Goal: Contribute content: Contribute content

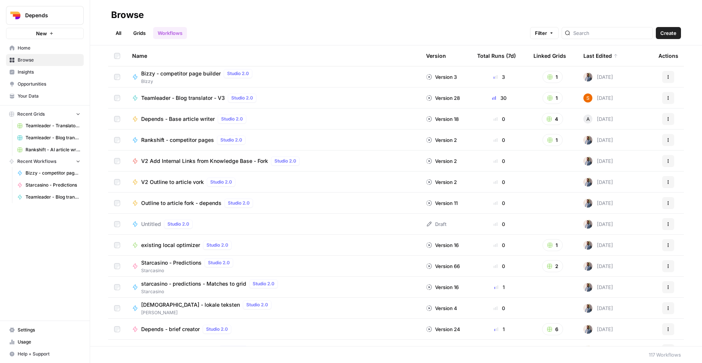
click at [62, 15] on span "Depends" at bounding box center [47, 16] width 45 height 8
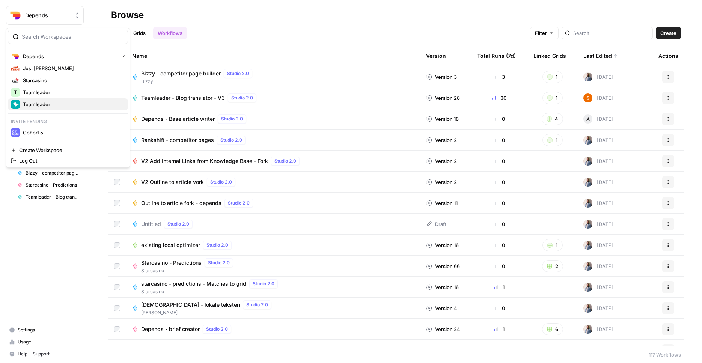
click at [50, 105] on span "Teamleader" at bounding box center [72, 105] width 99 height 8
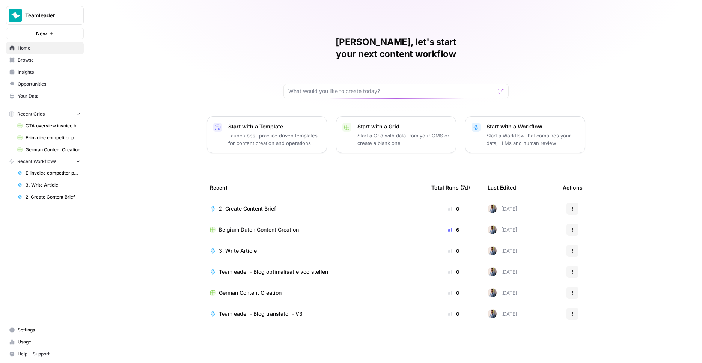
click at [260, 226] on span "Belgium Dutch Content Creation" at bounding box center [259, 230] width 80 height 8
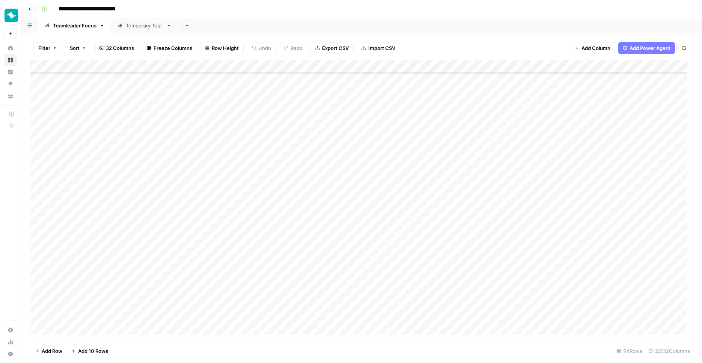
scroll to position [439, 0]
click at [92, 310] on div "Add Column" at bounding box center [361, 200] width 662 height 280
type textarea "**********"
click at [409, 312] on div "Add Column" at bounding box center [361, 200] width 662 height 280
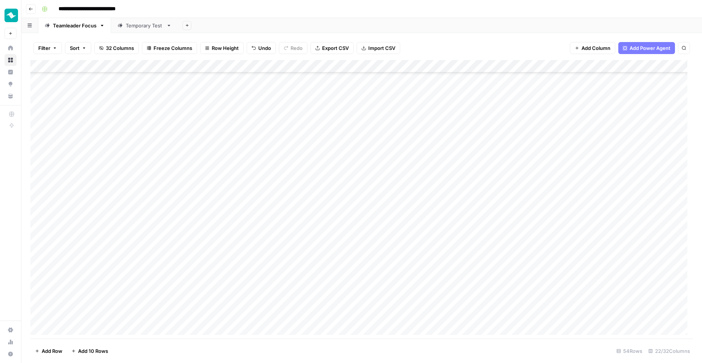
click at [409, 312] on div "Add Column" at bounding box center [361, 200] width 662 height 280
click at [409, 357] on button "Belgium-Dutch" at bounding box center [408, 356] width 41 height 9
click at [228, 314] on div "Add Column" at bounding box center [361, 200] width 662 height 280
click at [282, 314] on div "Add Column" at bounding box center [361, 200] width 662 height 280
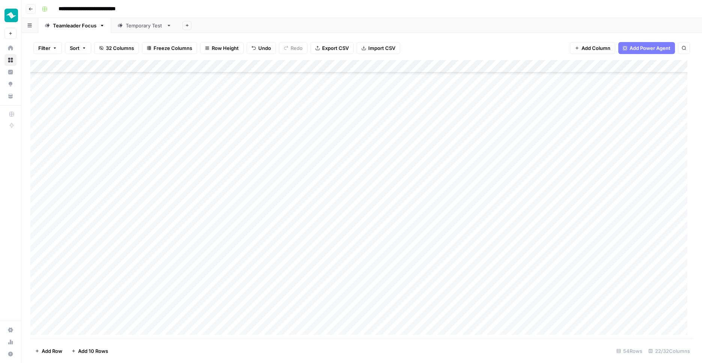
click at [282, 314] on div "Add Column" at bounding box center [361, 200] width 662 height 280
drag, startPoint x: 263, startPoint y: 315, endPoint x: 310, endPoint y: 315, distance: 46.5
click at [263, 315] on textarea "**********" at bounding box center [313, 314] width 120 height 11
type textarea "**********"
click at [143, 315] on div "Add Column" at bounding box center [361, 200] width 662 height 280
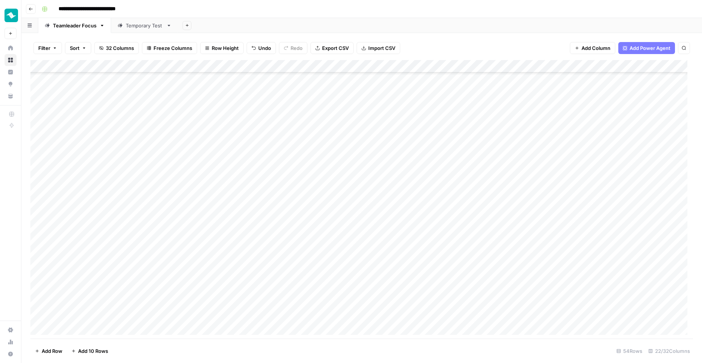
click at [143, 315] on div "Add Column" at bounding box center [361, 200] width 662 height 280
type textarea "**********"
click at [257, 315] on div "Add Column" at bounding box center [361, 200] width 662 height 280
type textarea "**********"
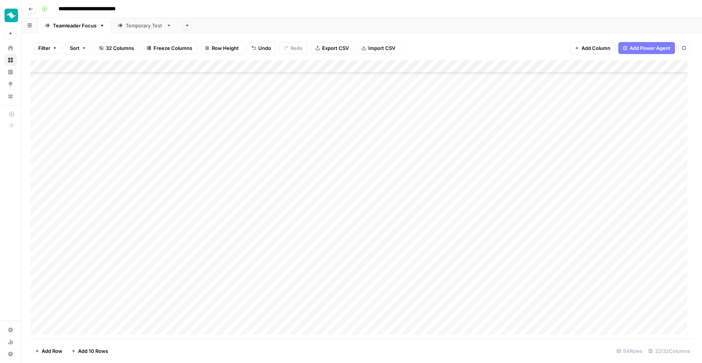
click at [119, 316] on div "Add Column" at bounding box center [361, 200] width 662 height 280
drag, startPoint x: 147, startPoint y: 314, endPoint x: 160, endPoint y: 311, distance: 13.6
click at [147, 314] on textarea "**********" at bounding box center [121, 314] width 131 height 11
type textarea "**********"
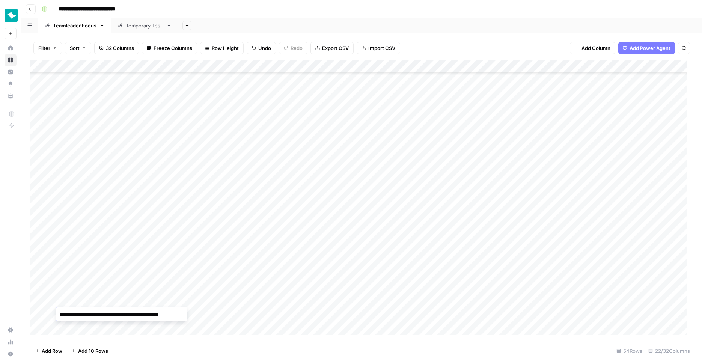
click at [294, 318] on div "Add Column" at bounding box center [361, 200] width 662 height 280
click at [332, 314] on div "Add Column" at bounding box center [361, 200] width 662 height 280
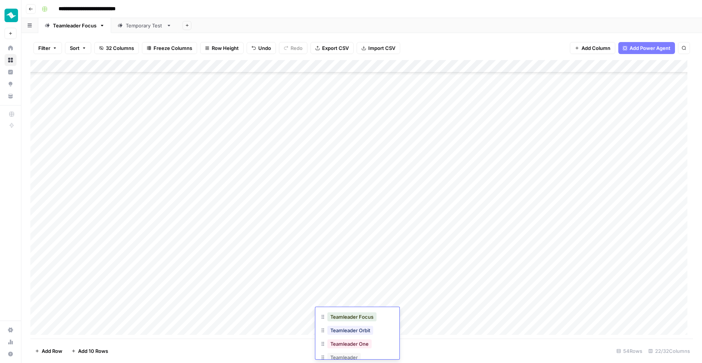
scroll to position [32, 0]
click at [349, 354] on button "Teamleader" at bounding box center [343, 351] width 33 height 9
click at [469, 312] on div "Add Column" at bounding box center [361, 200] width 662 height 280
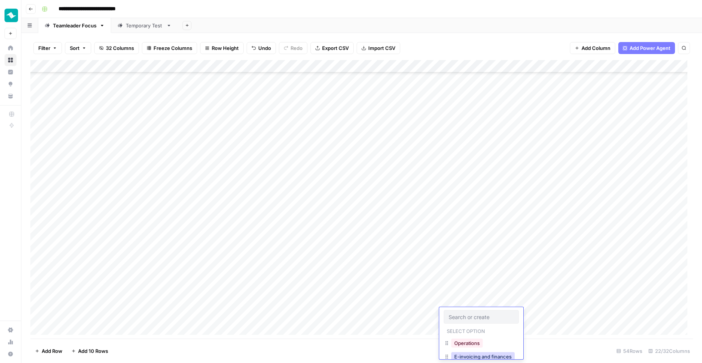
click at [471, 356] on button "E-invoicing and finances" at bounding box center [482, 356] width 63 height 9
click at [225, 318] on div "Add Column" at bounding box center [361, 200] width 662 height 280
click at [225, 317] on div "Add Column" at bounding box center [361, 200] width 662 height 280
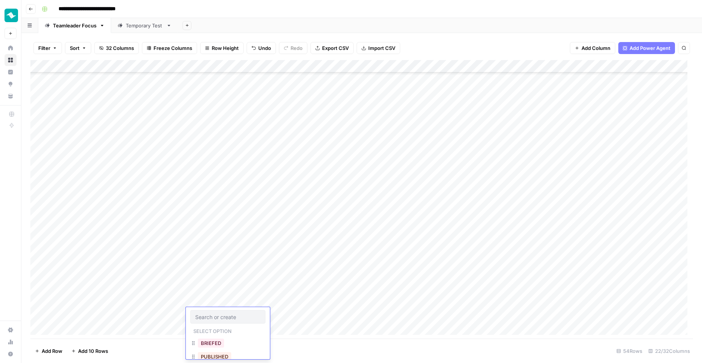
click at [224, 287] on div "Add Column" at bounding box center [361, 200] width 662 height 280
click at [649, 313] on div "Add Column" at bounding box center [361, 200] width 662 height 280
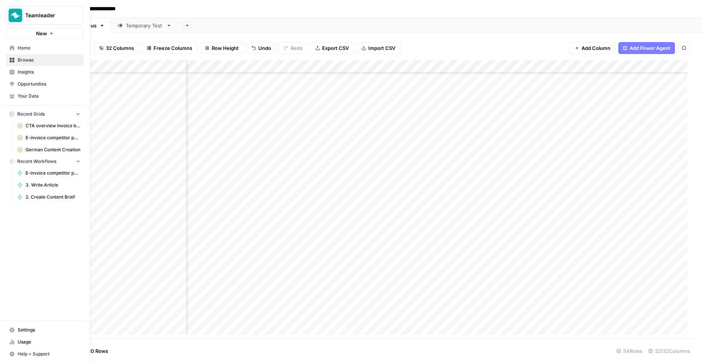
click at [45, 101] on link "Your Data" at bounding box center [45, 96] width 78 height 12
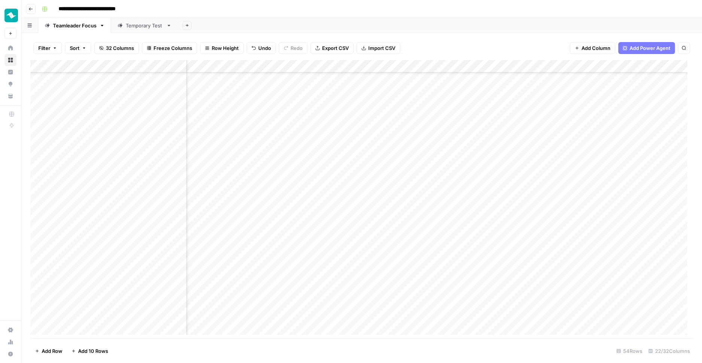
scroll to position [439, 471]
click at [394, 313] on div "Add Column" at bounding box center [361, 200] width 662 height 280
click at [391, 238] on div "Add Column" at bounding box center [361, 200] width 662 height 280
click at [396, 251] on div "Add Column" at bounding box center [361, 200] width 662 height 280
click at [391, 261] on div "Add Column" at bounding box center [361, 200] width 662 height 280
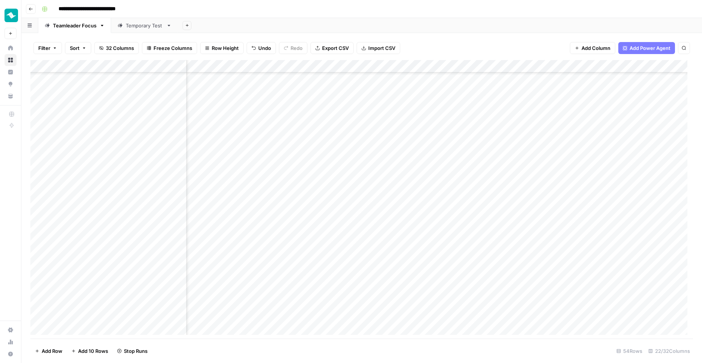
click at [394, 276] on div "Add Column" at bounding box center [361, 200] width 662 height 280
click at [391, 236] on div "Add Column" at bounding box center [361, 200] width 662 height 280
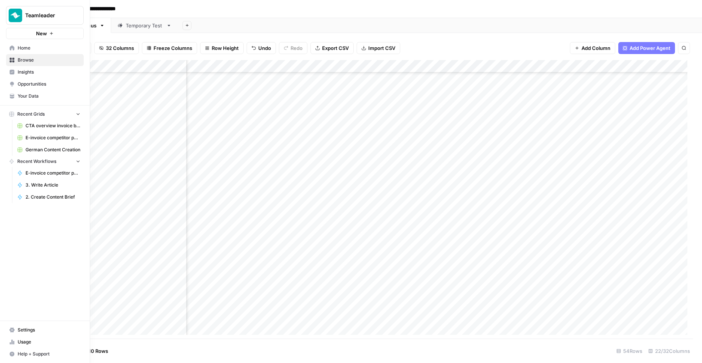
click at [7, 50] on link "Home" at bounding box center [45, 48] width 78 height 12
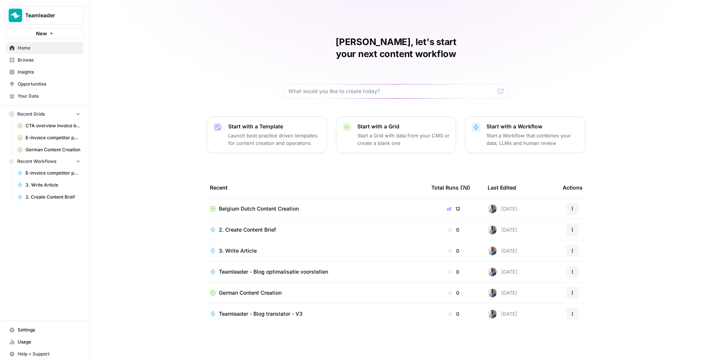
click at [39, 95] on span "Your Data" at bounding box center [49, 96] width 63 height 7
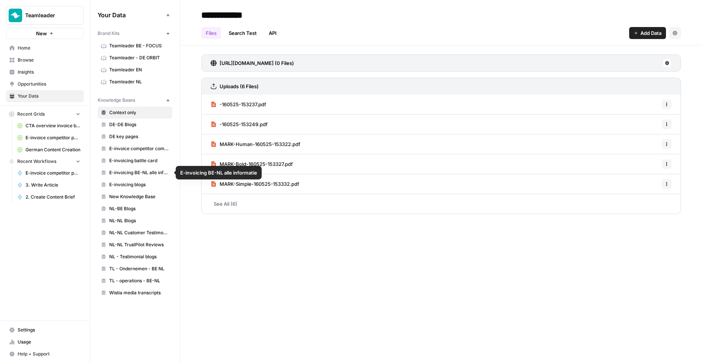
click at [153, 163] on span "E-invoicing battle card" at bounding box center [139, 160] width 60 height 7
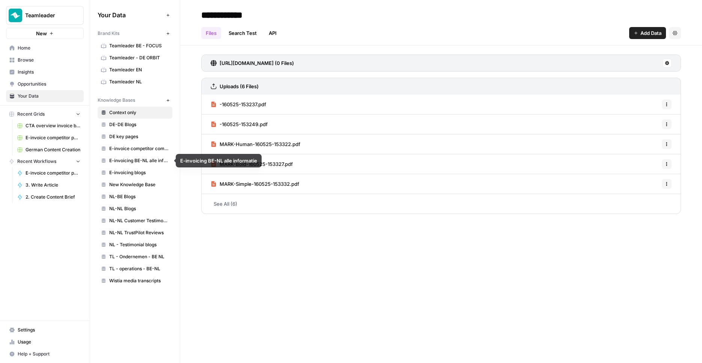
click at [147, 161] on span "E-invoicing BE-NL alle informatie" at bounding box center [139, 160] width 60 height 7
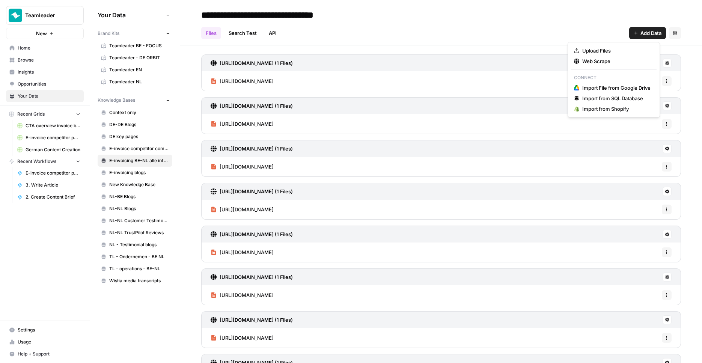
click at [640, 35] on span "Add Data" at bounding box center [650, 33] width 21 height 8
click at [611, 54] on span "Upload Files" at bounding box center [616, 51] width 68 height 8
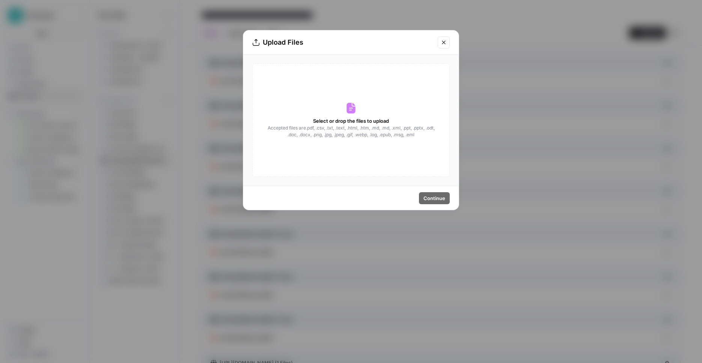
click at [343, 122] on span "Select or drop the files to upload" at bounding box center [351, 121] width 76 height 8
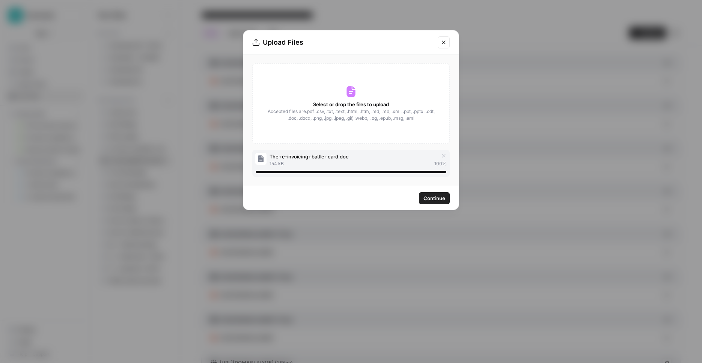
click at [440, 194] on button "Continue" at bounding box center [434, 198] width 31 height 12
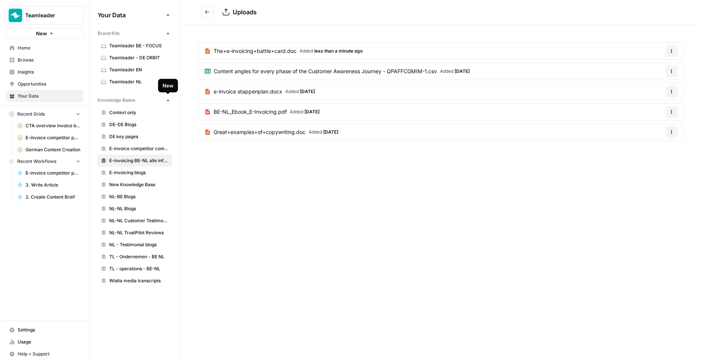
click at [169, 101] on icon "button" at bounding box center [168, 100] width 4 height 4
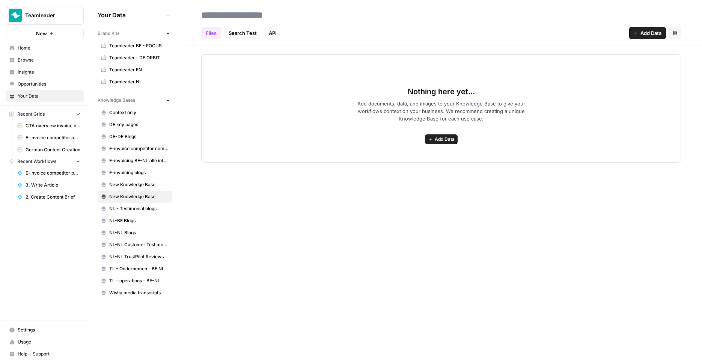
click at [257, 17] on input at bounding box center [258, 15] width 120 height 15
type input "**********"
click at [656, 34] on span "Add Data" at bounding box center [650, 33] width 21 height 8
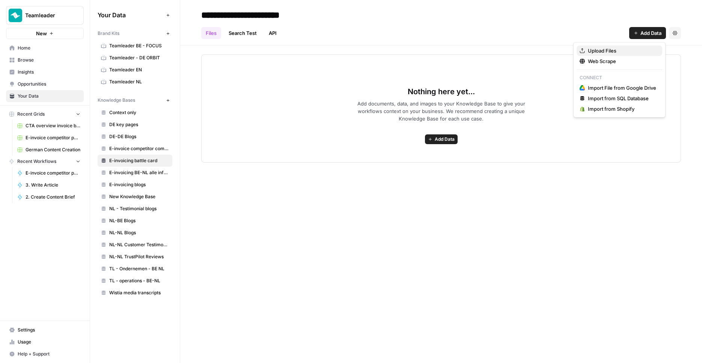
click at [640, 50] on span "Upload Files" at bounding box center [622, 51] width 68 height 8
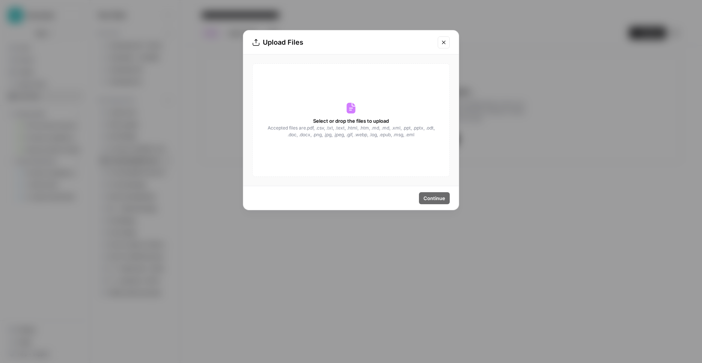
click at [285, 107] on div "Select or drop the files to upload Accepted files are .pdf, .csv, .txt, .text, …" at bounding box center [350, 119] width 197 height 113
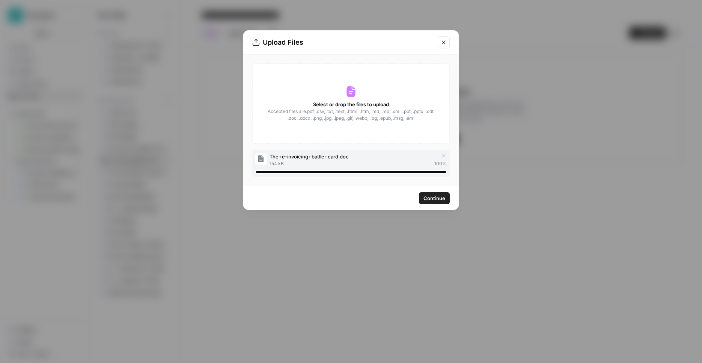
click at [435, 199] on span "Continue" at bounding box center [434, 198] width 22 height 8
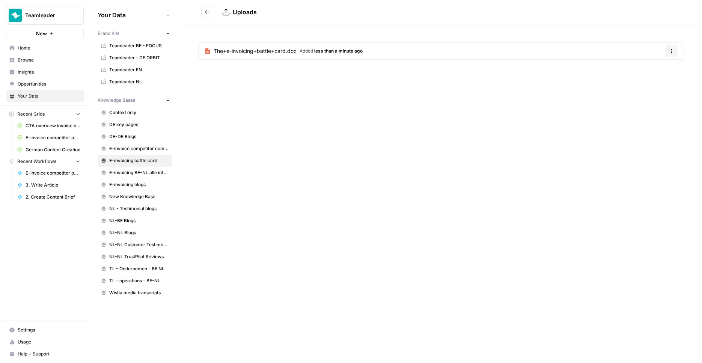
click at [40, 49] on span "Home" at bounding box center [49, 48] width 63 height 7
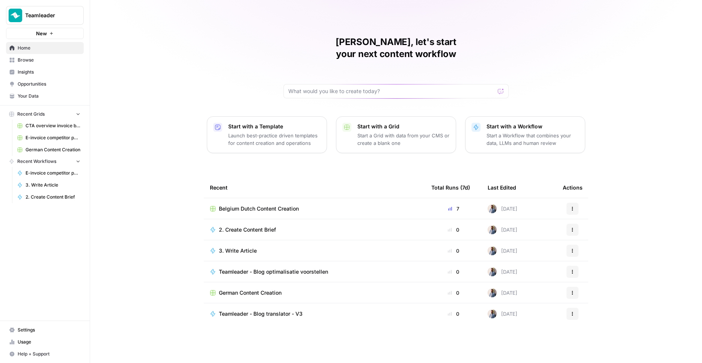
click at [59, 134] on span "E-invoice competitor pages Grid" at bounding box center [53, 137] width 55 height 7
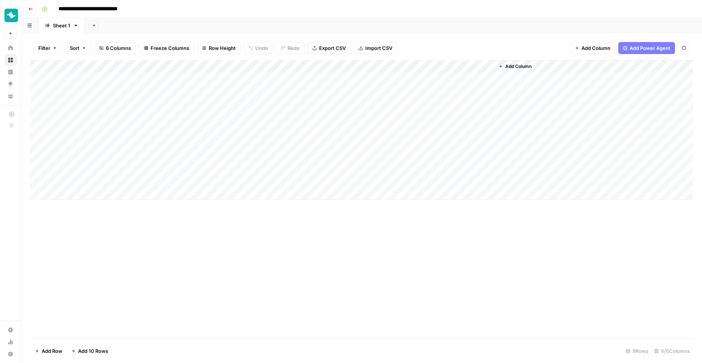
click at [313, 65] on div "Add Column" at bounding box center [361, 130] width 662 height 140
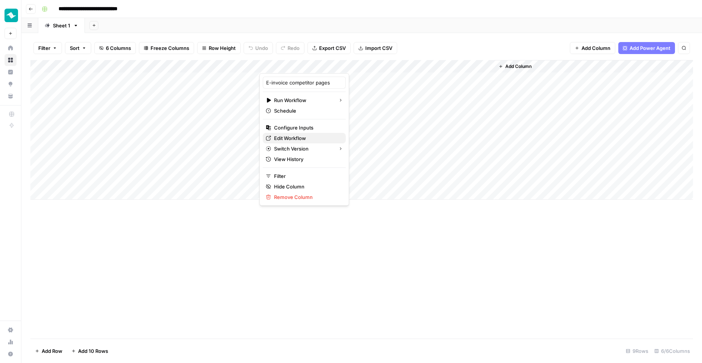
click at [296, 135] on span "Edit Workflow" at bounding box center [307, 138] width 66 height 8
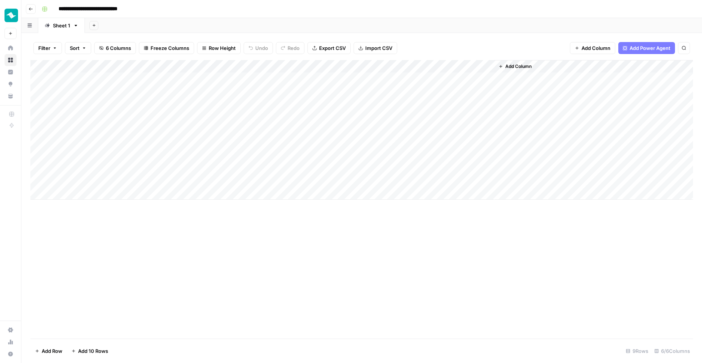
click at [44, 66] on div "Add Column" at bounding box center [361, 130] width 662 height 140
click at [310, 63] on div "Add Column" at bounding box center [361, 130] width 662 height 140
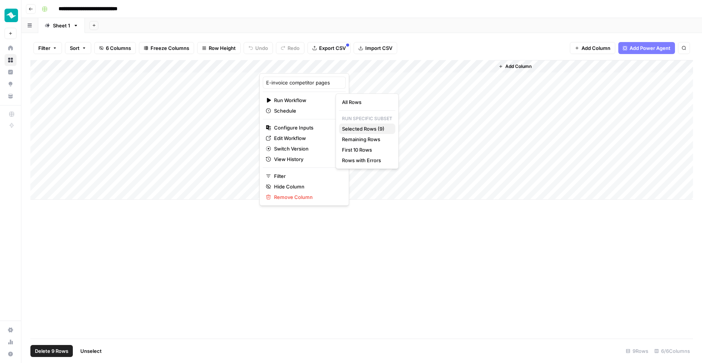
click at [377, 130] on span "Selected Rows (9)" at bounding box center [365, 129] width 47 height 8
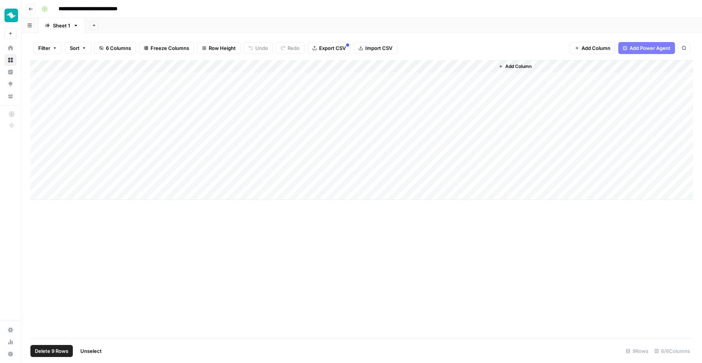
click at [366, 235] on div "Add Column" at bounding box center [361, 199] width 662 height 278
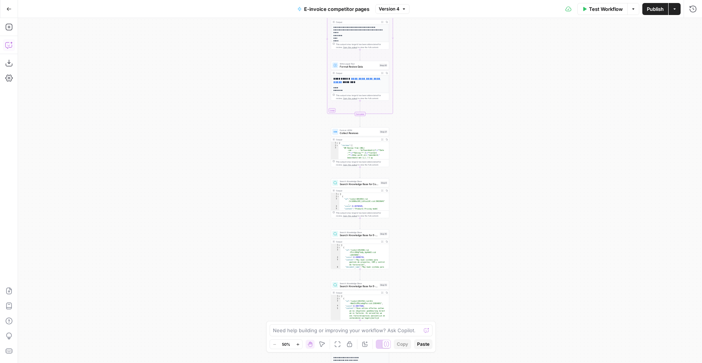
click at [5, 47] on button "Copilot" at bounding box center [9, 45] width 12 height 12
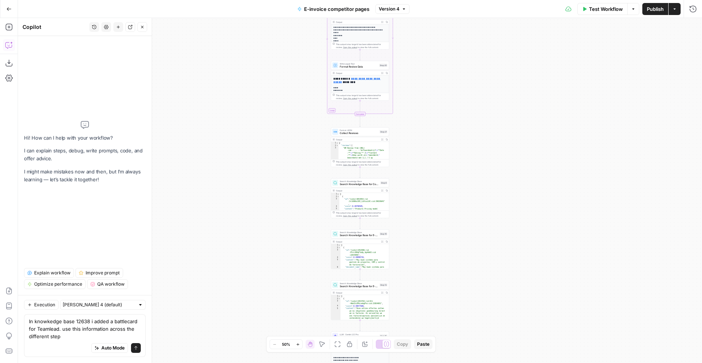
type textarea "In knowkedge base 12638 i added a battlecard for Teamlead. use this information…"
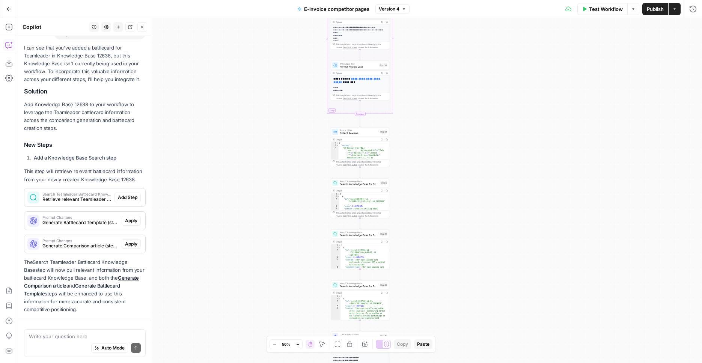
scroll to position [121, 0]
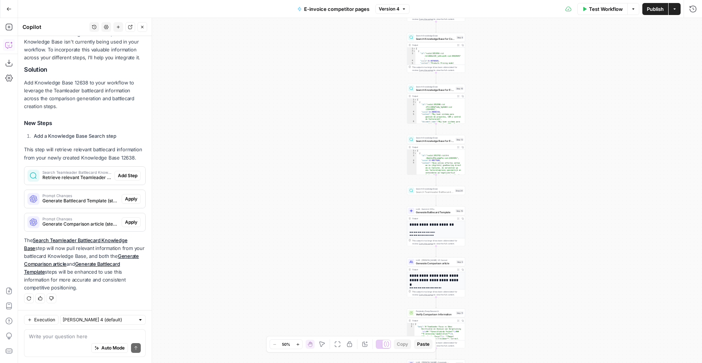
click at [119, 176] on span "Add Step" at bounding box center [128, 175] width 20 height 7
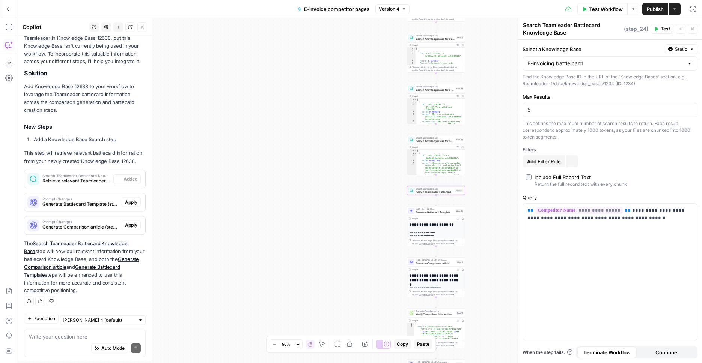
scroll to position [133, 0]
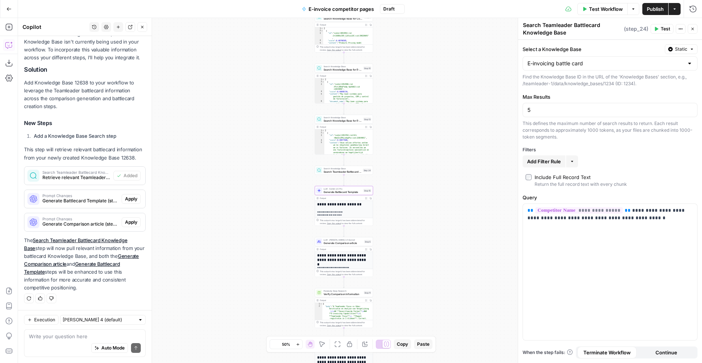
click at [128, 199] on span "Apply" at bounding box center [131, 199] width 12 height 7
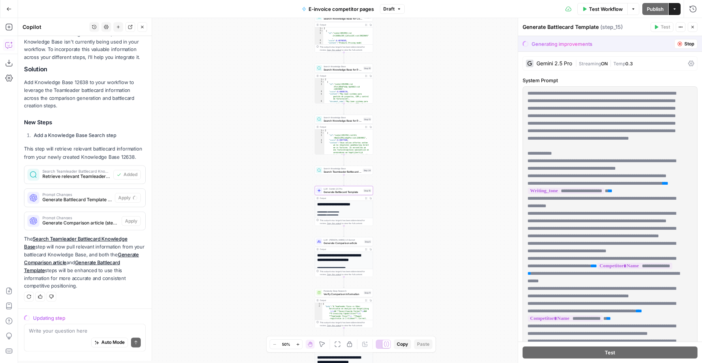
scroll to position [121, 0]
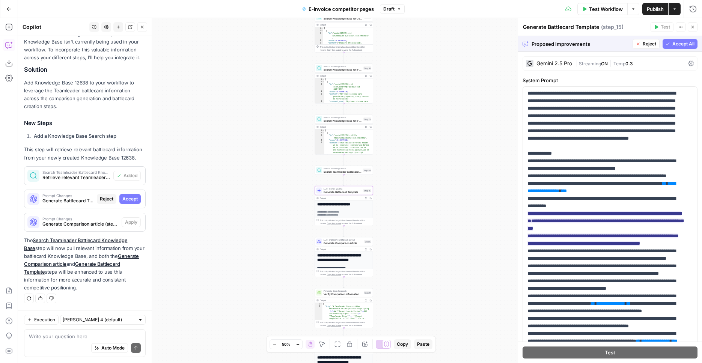
click at [124, 202] on button "Accept" at bounding box center [129, 199] width 21 height 10
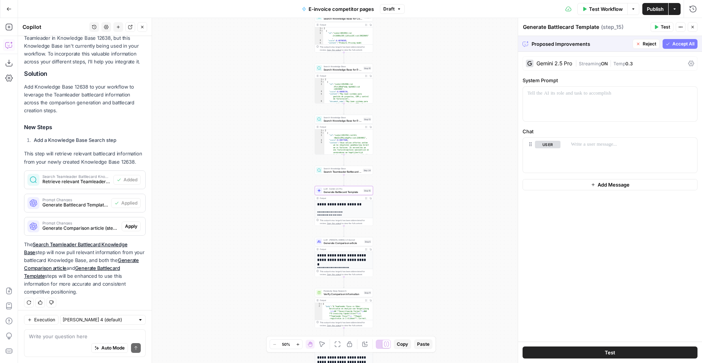
scroll to position [133, 0]
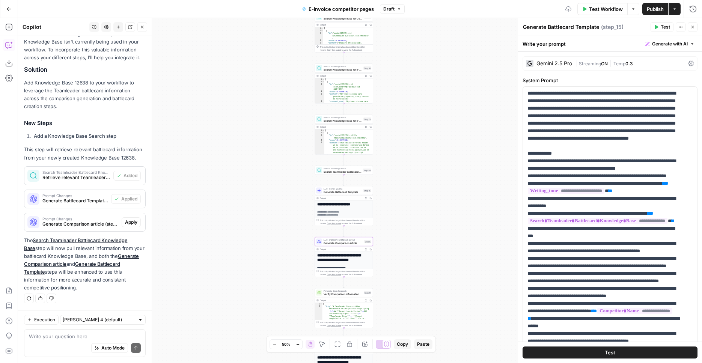
click at [128, 224] on span "Apply" at bounding box center [131, 222] width 12 height 7
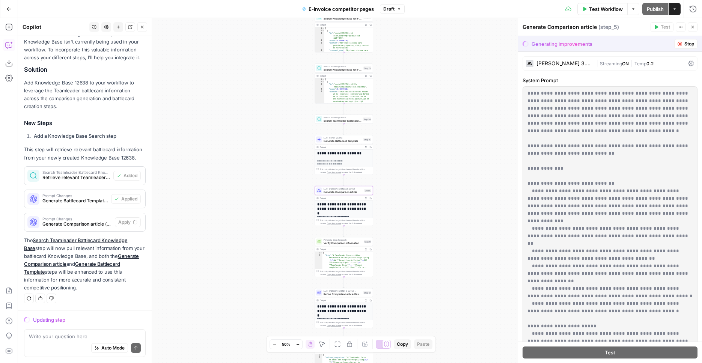
scroll to position [121, 0]
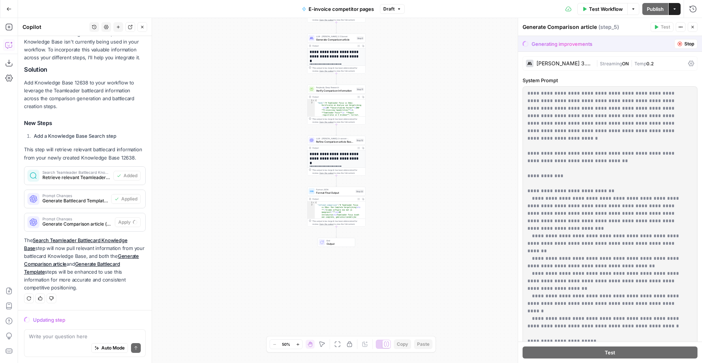
drag, startPoint x: 406, startPoint y: 278, endPoint x: 401, endPoint y: 140, distance: 138.2
click at [401, 139] on div "**********" at bounding box center [360, 190] width 684 height 345
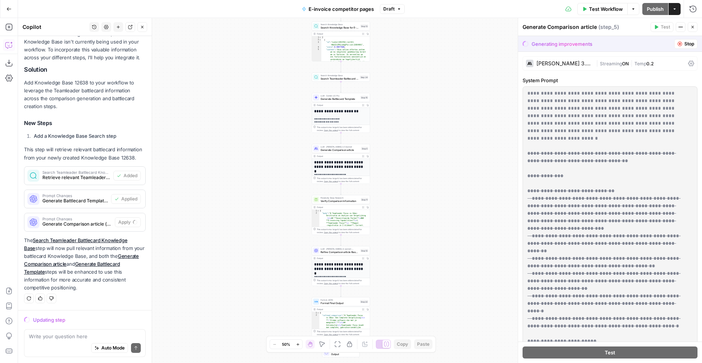
drag, startPoint x: 391, startPoint y: 146, endPoint x: 396, endPoint y: 256, distance: 109.7
click at [396, 256] on div "**********" at bounding box center [360, 190] width 684 height 345
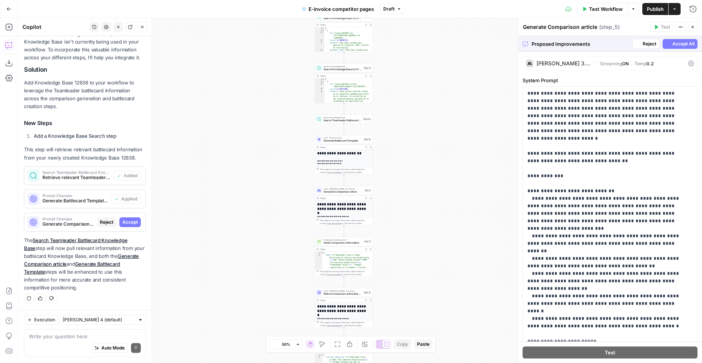
click at [175, 181] on div "**********" at bounding box center [360, 190] width 684 height 345
click at [130, 225] on span "Accept" at bounding box center [129, 222] width 15 height 7
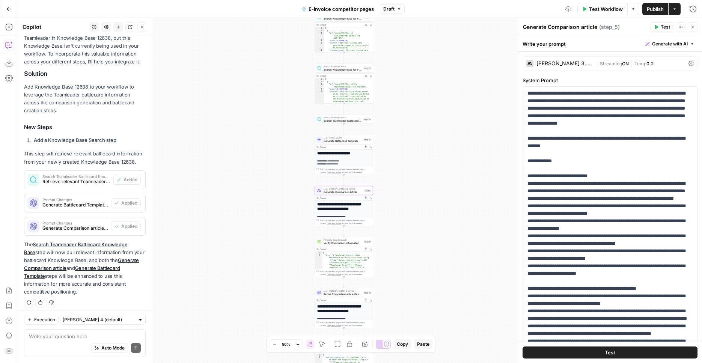
scroll to position [133, 0]
